Goal: Transaction & Acquisition: Purchase product/service

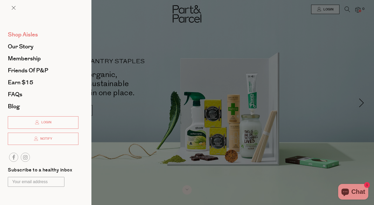
click at [29, 35] on span "Shop Aisles" at bounding box center [23, 34] width 30 height 8
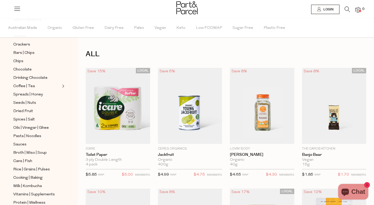
scroll to position [166, 0]
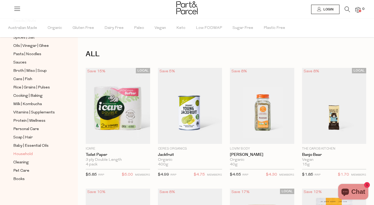
click at [28, 151] on link "Household" at bounding box center [36, 154] width 47 height 7
